Goal: Task Accomplishment & Management: Manage account settings

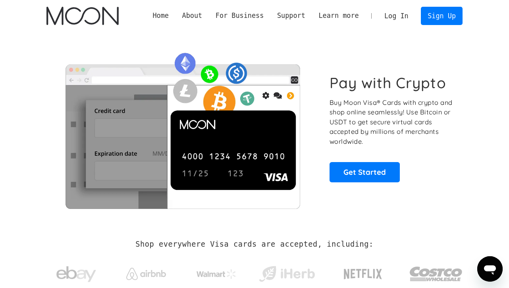
click at [394, 19] on link "Log In" at bounding box center [396, 15] width 37 height 17
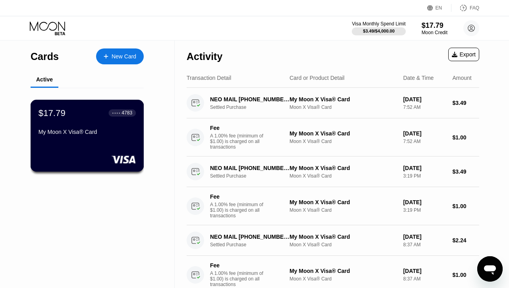
click at [104, 137] on div "My Moon X Visa® Card" at bounding box center [87, 134] width 97 height 10
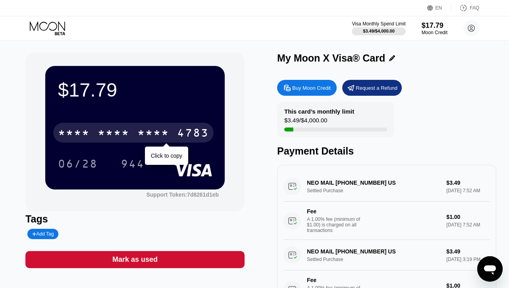
click at [162, 133] on div "* * * *" at bounding box center [153, 133] width 32 height 13
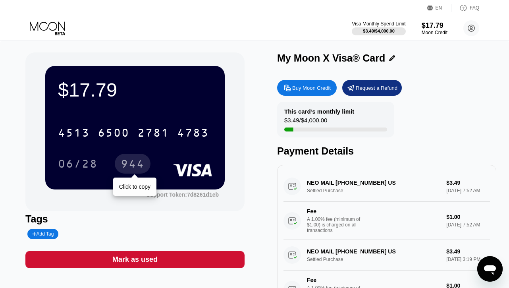
click at [132, 164] on div "944" at bounding box center [133, 164] width 24 height 13
